Goal: Transaction & Acquisition: Obtain resource

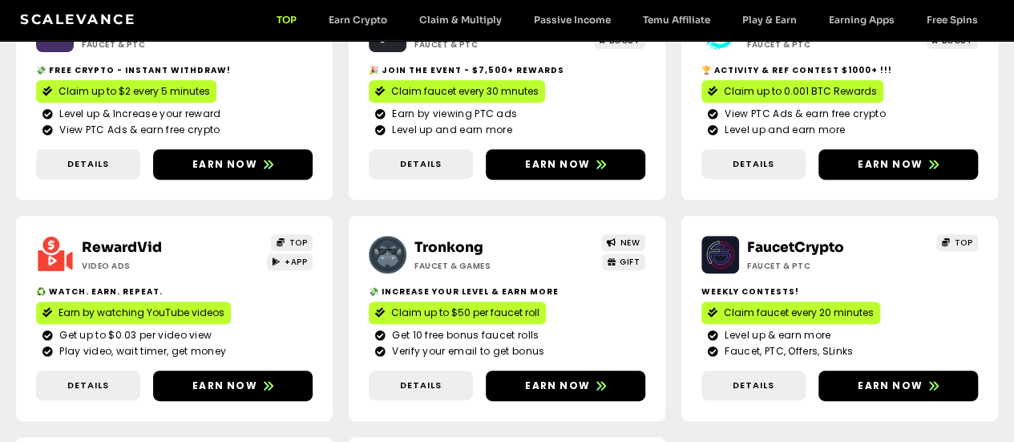
scroll to position [263, 0]
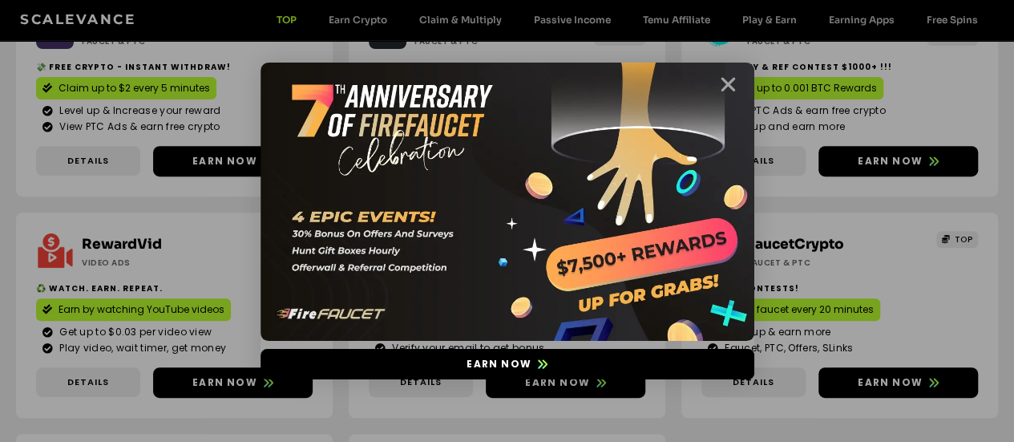
click at [732, 87] on icon "Close" at bounding box center [728, 85] width 20 height 20
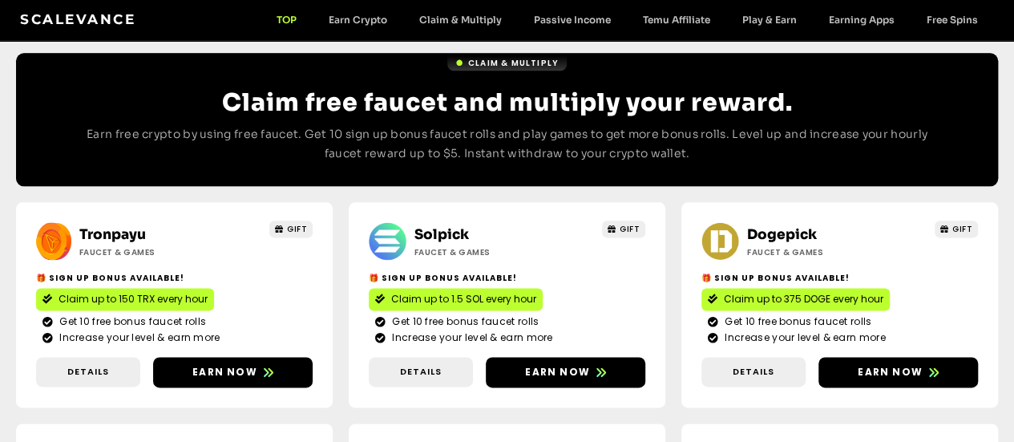
scroll to position [929, 0]
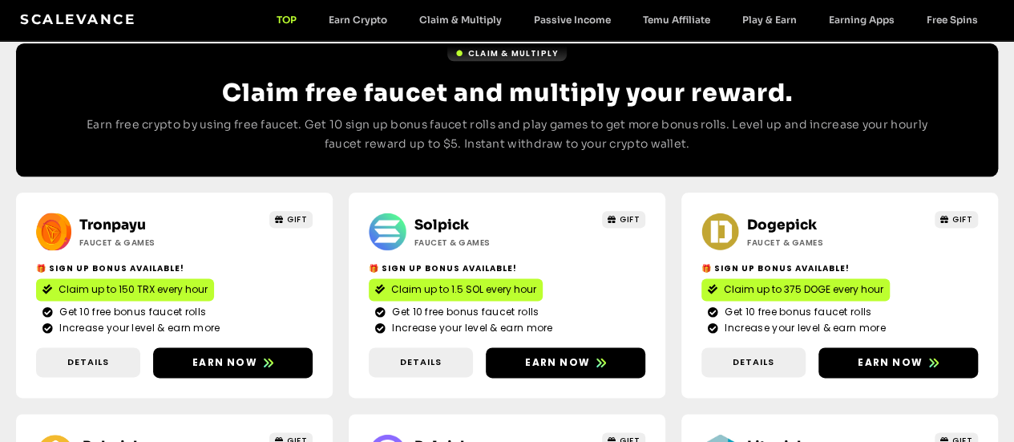
click at [391, 282] on span "Claim up to 1.5 SOL every hour" at bounding box center [463, 289] width 145 height 14
click at [724, 282] on span "Claim up to 375 DOGE every hour" at bounding box center [804, 289] width 160 height 14
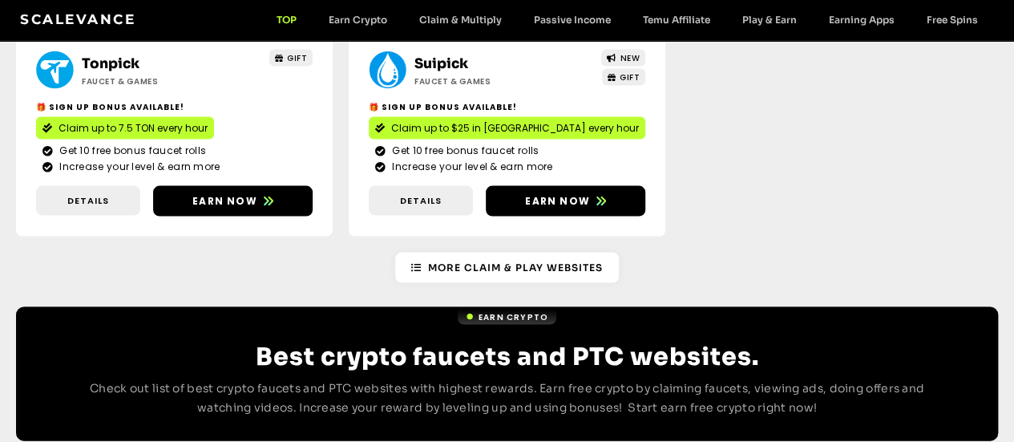
scroll to position [1444, 0]
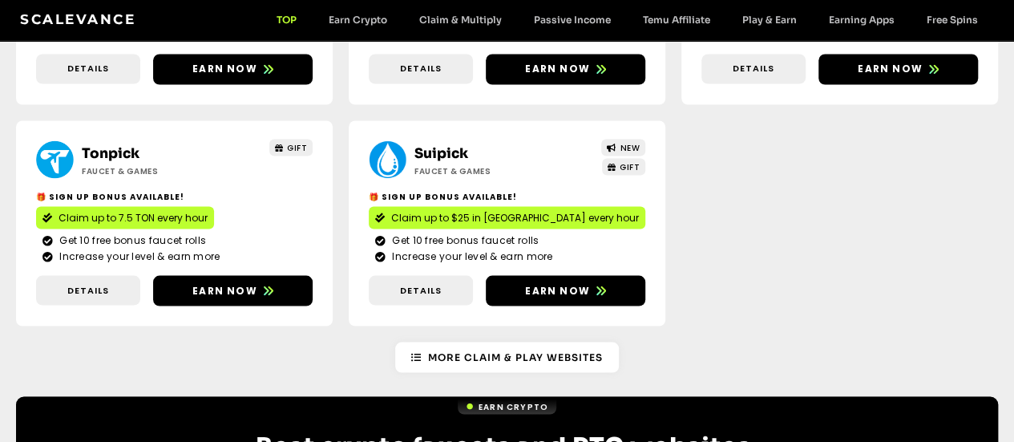
click at [466, 15] on link "Claim & Multiply" at bounding box center [460, 20] width 115 height 12
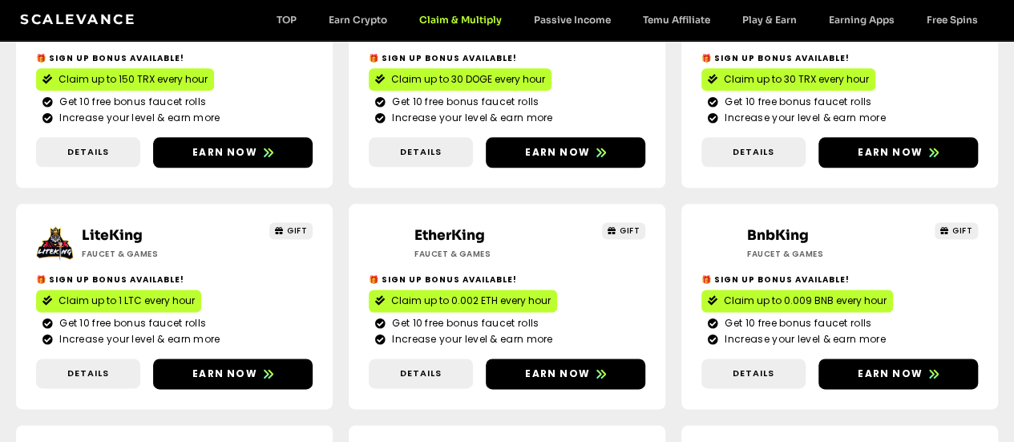
scroll to position [942, 0]
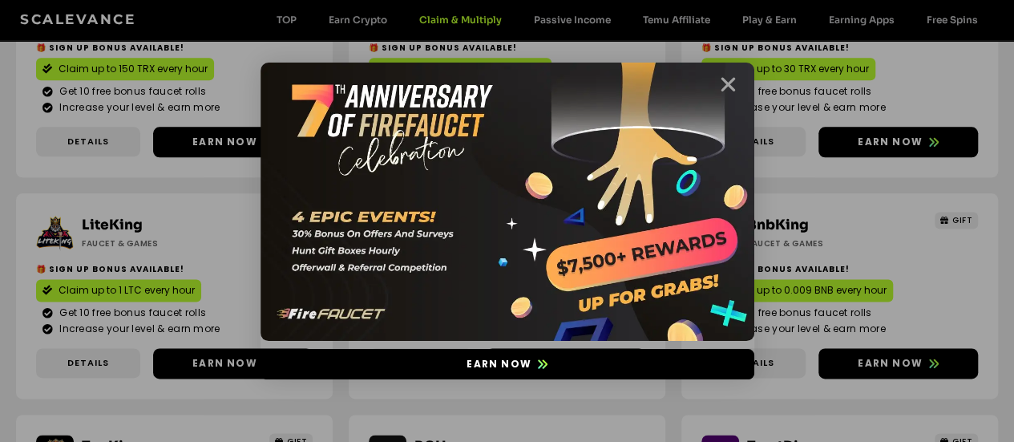
click at [719, 83] on icon "Close" at bounding box center [728, 85] width 20 height 20
